Goal: Find specific page/section: Find specific page/section

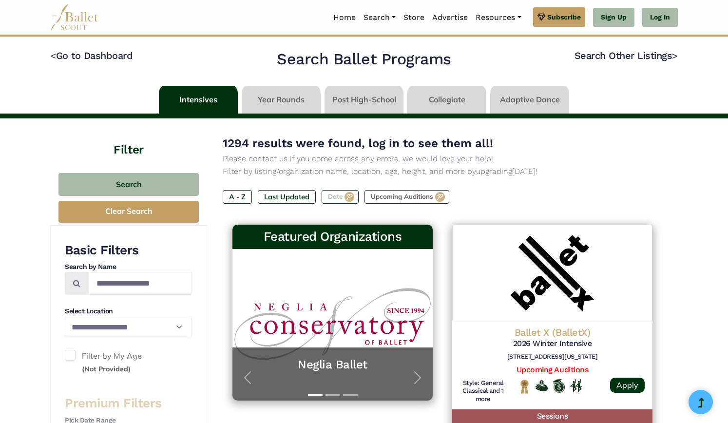
click at [339, 198] on label "Date" at bounding box center [339, 197] width 37 height 14
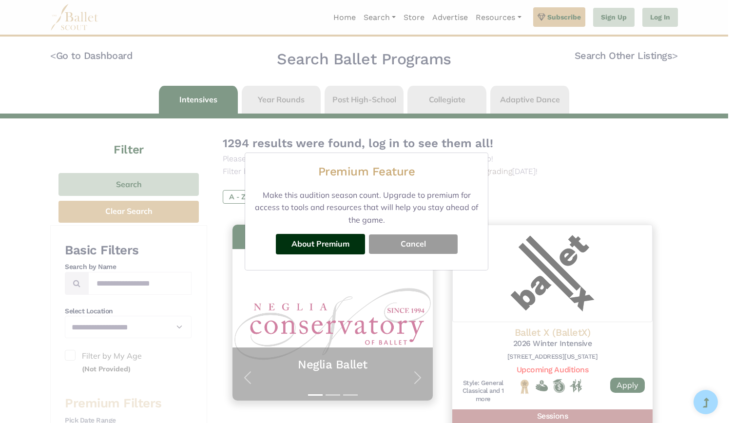
click at [430, 245] on button "Cancel" at bounding box center [413, 243] width 89 height 19
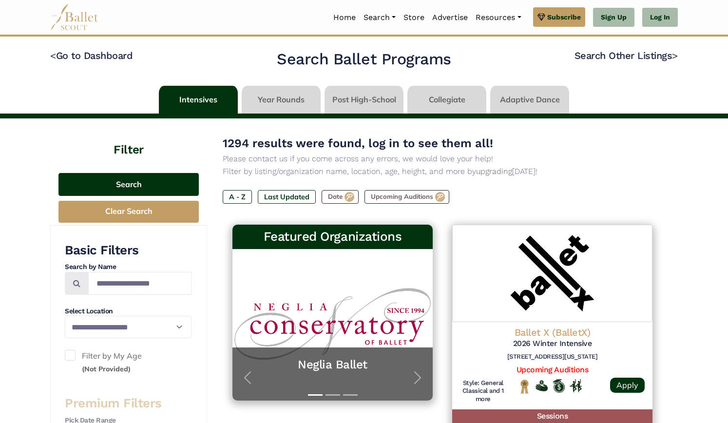
click at [161, 183] on button "Search" at bounding box center [128, 184] width 140 height 23
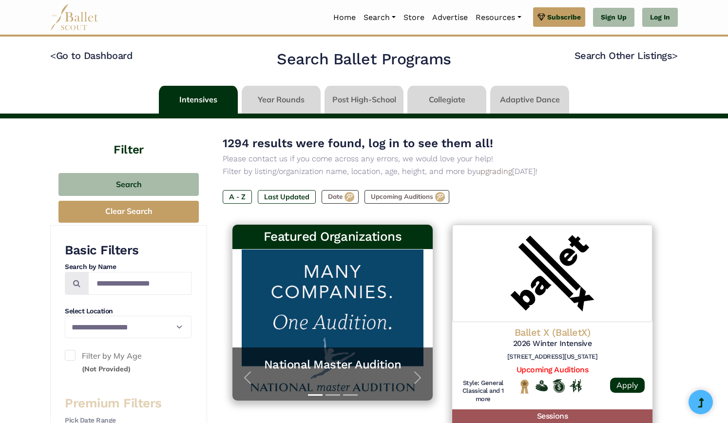
click at [223, 110] on link at bounding box center [198, 100] width 79 height 28
click at [158, 217] on button "Clear Search" at bounding box center [128, 212] width 140 height 22
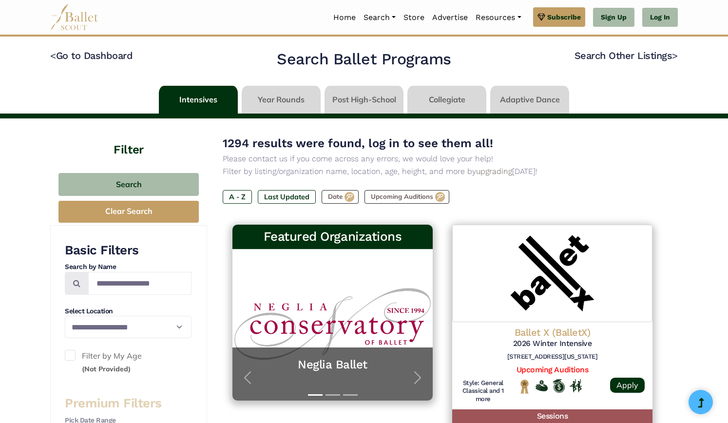
click at [124, 152] on h4 "Filter" at bounding box center [128, 138] width 157 height 40
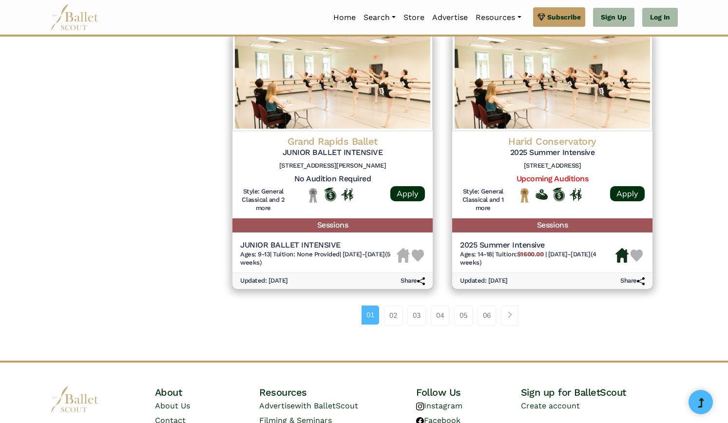
scroll to position [1359, 0]
